Goal: Use online tool/utility: Utilize a website feature to perform a specific function

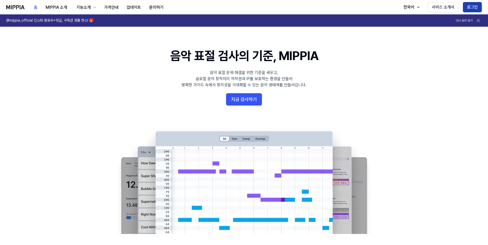
click at [473, 7] on button "로그인" at bounding box center [472, 7] width 19 height 10
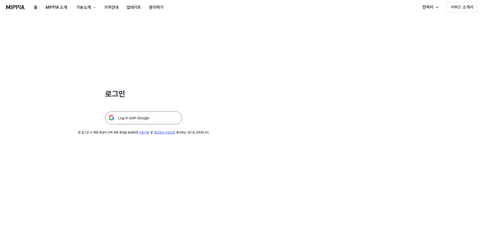
click at [160, 119] on img at bounding box center [143, 117] width 77 height 13
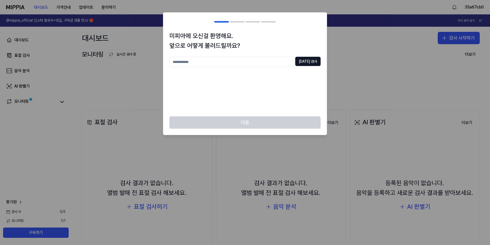
click at [252, 65] on input "text" at bounding box center [232, 62] width 124 height 10
type input "*****"
click at [314, 60] on button "[DATE] 검사" at bounding box center [308, 61] width 25 height 9
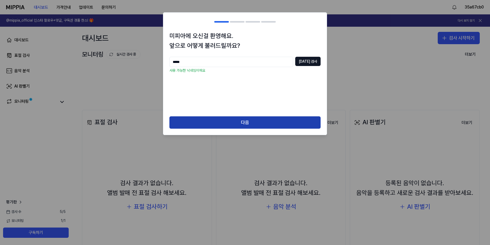
click at [260, 120] on button "다음" at bounding box center [245, 122] width 151 height 12
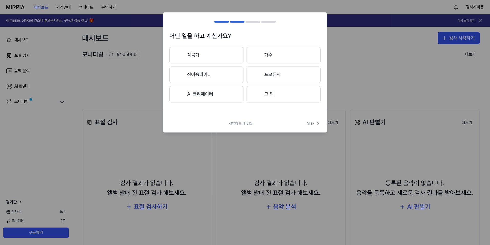
click at [222, 60] on button "작곡가" at bounding box center [207, 55] width 74 height 16
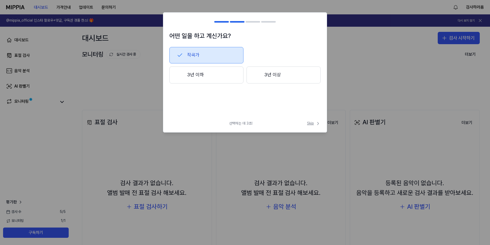
click at [311, 124] on span "Skip" at bounding box center [314, 123] width 14 height 5
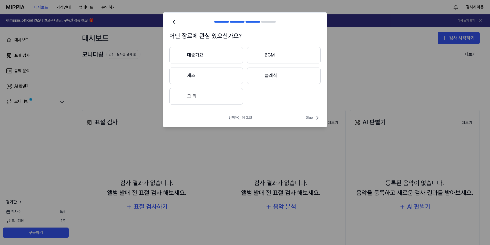
click at [267, 55] on button "BGM" at bounding box center [284, 55] width 74 height 16
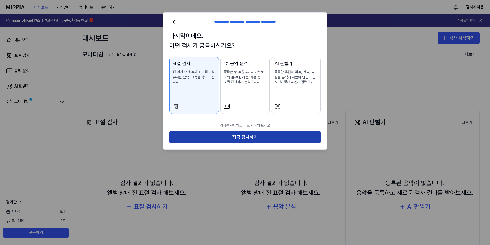
click at [255, 131] on button "지금 검사하기" at bounding box center [245, 137] width 151 height 12
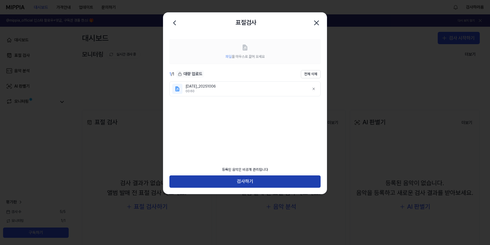
click at [272, 184] on button "검사하기" at bounding box center [245, 181] width 151 height 12
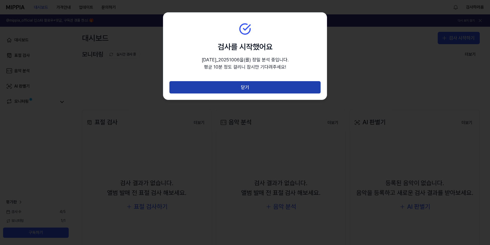
click at [268, 90] on button "닫기" at bounding box center [245, 87] width 151 height 12
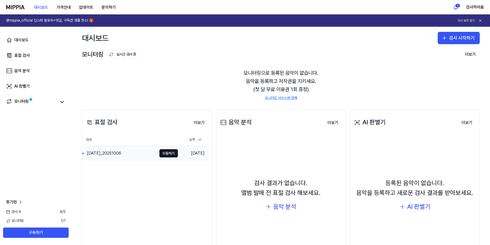
click at [111, 154] on div "[DATE]_20251006" at bounding box center [104, 153] width 34 height 6
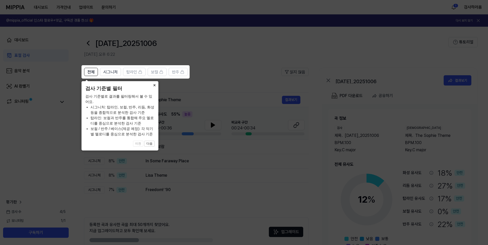
click at [154, 87] on button "×" at bounding box center [154, 84] width 8 height 7
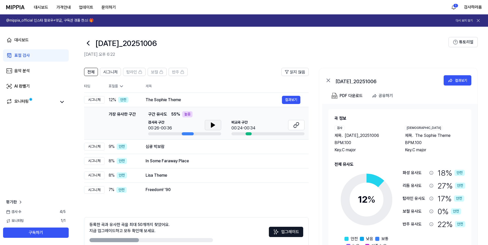
click at [209, 123] on button at bounding box center [213, 125] width 16 height 10
click at [293, 125] on icon at bounding box center [296, 125] width 6 height 6
click at [217, 127] on button at bounding box center [213, 125] width 16 height 10
click at [293, 100] on button "결과보기" at bounding box center [291, 100] width 18 height 8
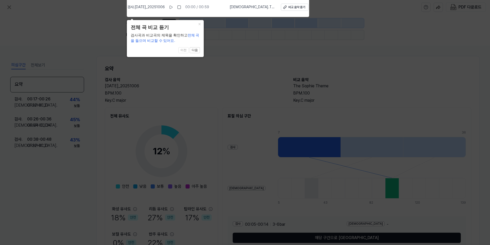
click at [230, 41] on icon at bounding box center [245, 120] width 490 height 247
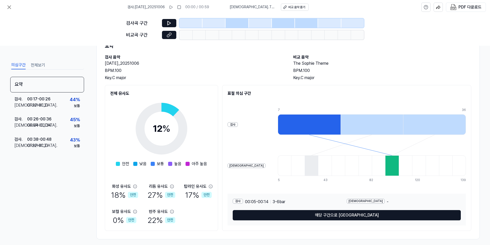
scroll to position [26, 0]
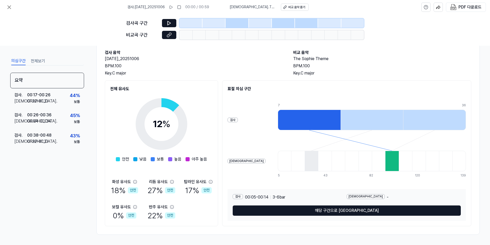
click at [342, 209] on button "해당 구간으로 [GEOGRAPHIC_DATA]" at bounding box center [347, 210] width 228 height 10
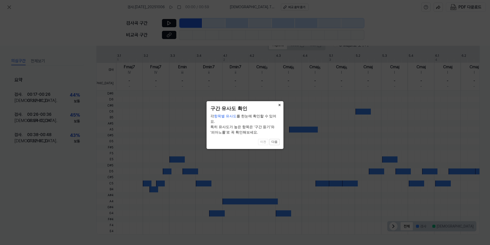
click at [280, 104] on button "×" at bounding box center [280, 104] width 8 height 7
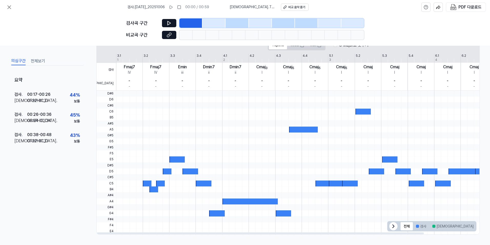
click at [148, 185] on div at bounding box center [147, 183] width 9 height 6
click at [151, 188] on div at bounding box center [154, 189] width 9 height 6
click at [156, 184] on div at bounding box center [160, 183] width 9 height 6
drag, startPoint x: 337, startPoint y: 68, endPoint x: 334, endPoint y: 70, distance: 3.2
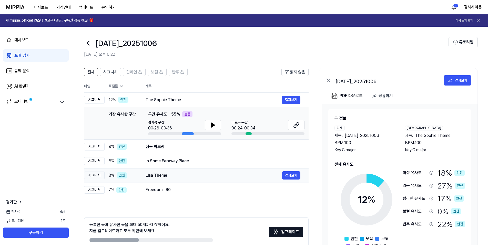
drag, startPoint x: 139, startPoint y: 183, endPoint x: 140, endPoint y: 180, distance: 3.2
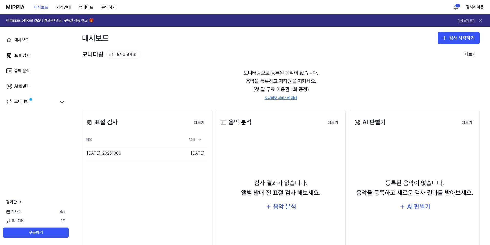
drag, startPoint x: 479, startPoint y: 18, endPoint x: 475, endPoint y: 22, distance: 6.1
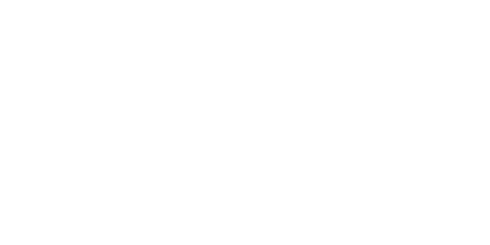
drag, startPoint x: 293, startPoint y: 85, endPoint x: 270, endPoint y: 93, distance: 24.5
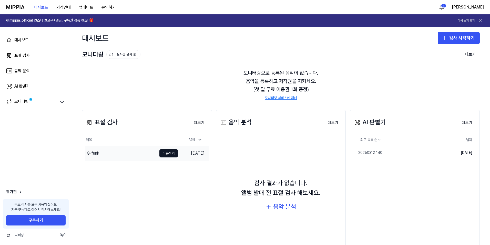
click at [143, 150] on div "G-funk" at bounding box center [121, 153] width 72 height 14
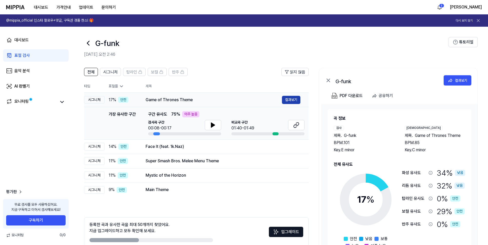
click at [290, 100] on button "결과보기" at bounding box center [291, 100] width 18 height 8
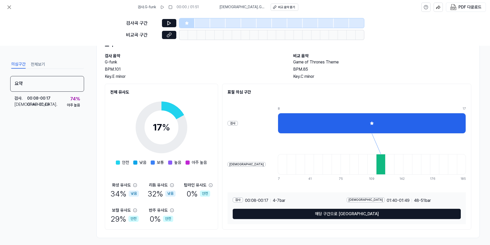
scroll to position [27, 0]
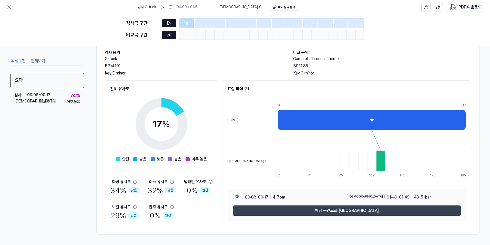
click at [350, 210] on button "해당 구간으로 [GEOGRAPHIC_DATA]" at bounding box center [347, 210] width 228 height 10
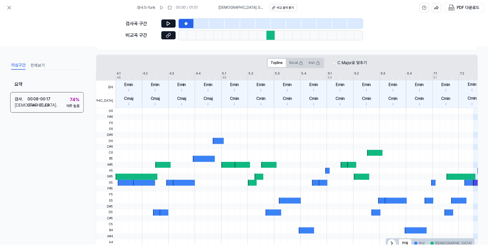
scroll to position [107, 0]
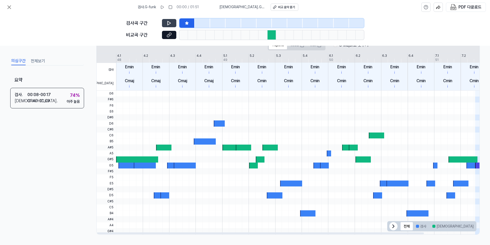
click at [171, 23] on icon at bounding box center [169, 23] width 5 height 5
click at [171, 24] on icon at bounding box center [169, 23] width 5 height 5
